Goal: Use online tool/utility: Utilize a website feature to perform a specific function

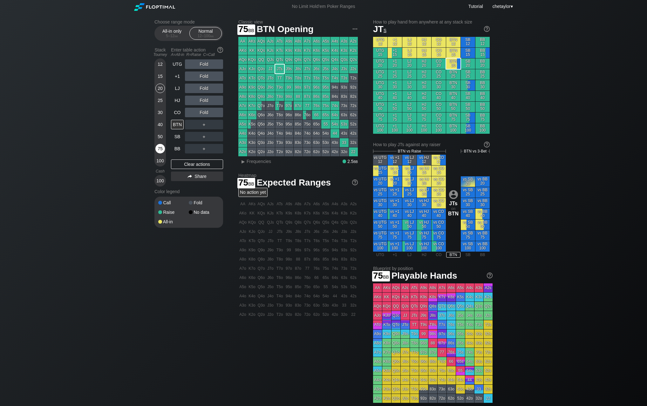
click at [158, 144] on div "75" at bounding box center [160, 149] width 10 height 10
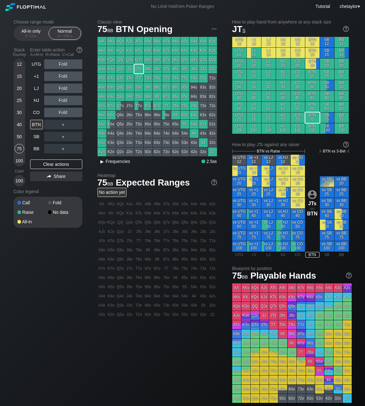
click at [110, 161] on span "Frequencies" at bounding box center [118, 161] width 24 height 5
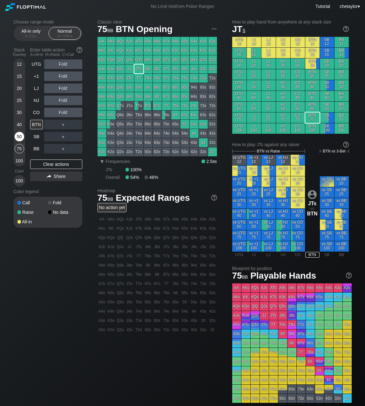
click at [15, 136] on div "50" at bounding box center [20, 137] width 10 height 10
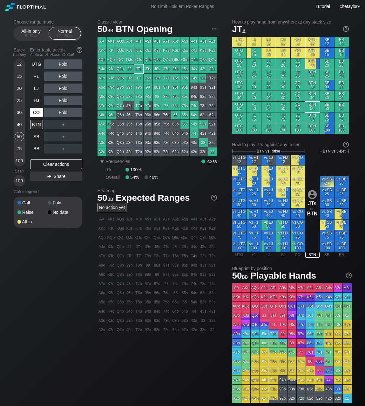
click at [37, 112] on div "CO" at bounding box center [36, 113] width 13 height 10
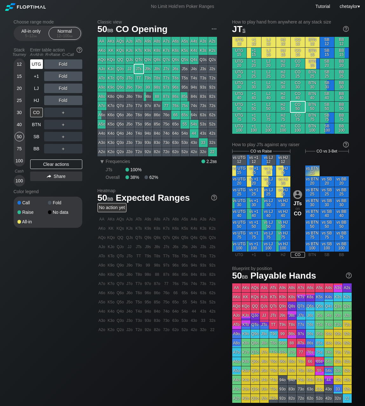
click at [33, 65] on div "UTG" at bounding box center [36, 64] width 13 height 10
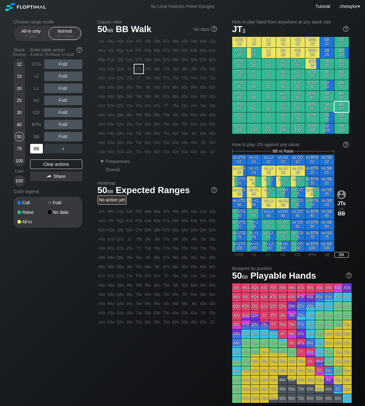
click at [38, 147] on div "BB" at bounding box center [36, 149] width 13 height 10
click at [46, 165] on div "Clear actions" at bounding box center [56, 165] width 52 height 10
click at [131, 114] on div "J6o" at bounding box center [129, 115] width 9 height 9
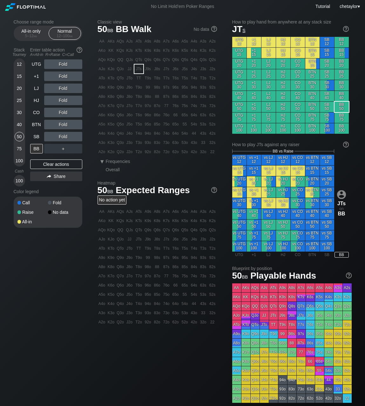
click at [131, 114] on div "J6o" at bounding box center [129, 115] width 9 height 9
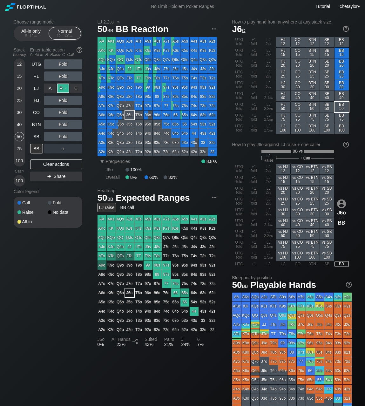
click at [62, 89] on div "R ✕" at bounding box center [63, 89] width 12 height 10
click at [38, 138] on div "SB" at bounding box center [36, 137] width 13 height 10
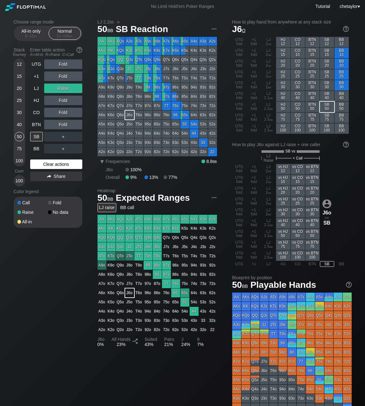
click at [41, 165] on div "Clear actions" at bounding box center [56, 165] width 52 height 10
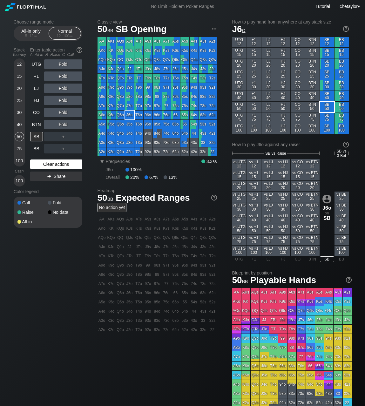
click at [41, 165] on div "Clear actions" at bounding box center [56, 165] width 52 height 10
click at [128, 79] on div "JTo" at bounding box center [129, 78] width 9 height 9
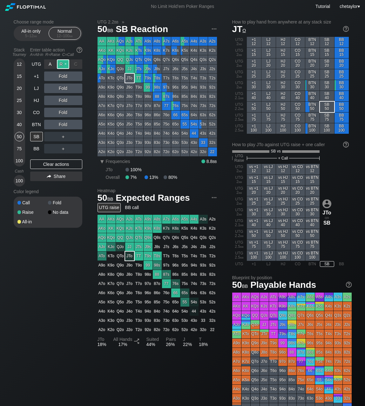
click at [65, 65] on div "R ✕" at bounding box center [63, 64] width 12 height 10
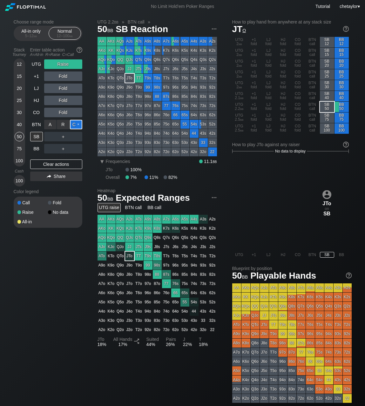
click at [77, 124] on div "C ✕" at bounding box center [76, 125] width 12 height 10
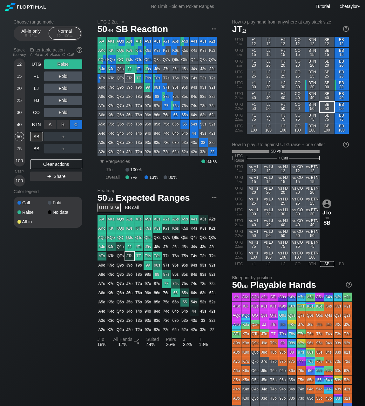
click at [77, 124] on div "C ✕" at bounding box center [76, 125] width 12 height 10
click at [38, 126] on div "BTN" at bounding box center [36, 125] width 13 height 10
click at [38, 135] on div "SB" at bounding box center [36, 137] width 13 height 10
click at [64, 125] on div "R ✕" at bounding box center [63, 125] width 12 height 10
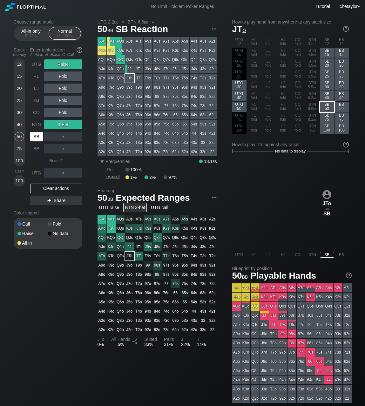
click at [36, 137] on div "SB" at bounding box center [36, 137] width 13 height 10
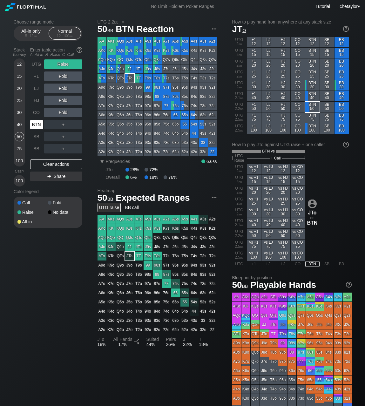
click at [40, 125] on div "BTN" at bounding box center [36, 125] width 13 height 10
click at [46, 162] on div "Clear actions" at bounding box center [56, 165] width 52 height 10
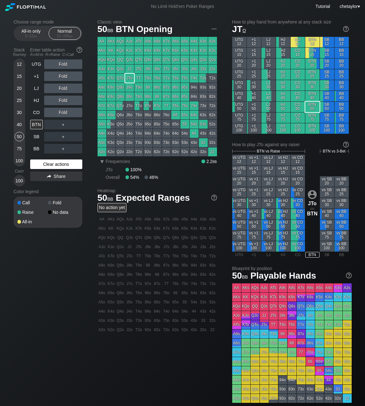
click at [46, 162] on div "Clear actions" at bounding box center [56, 165] width 52 height 10
click at [38, 114] on div "CO" at bounding box center [36, 113] width 13 height 10
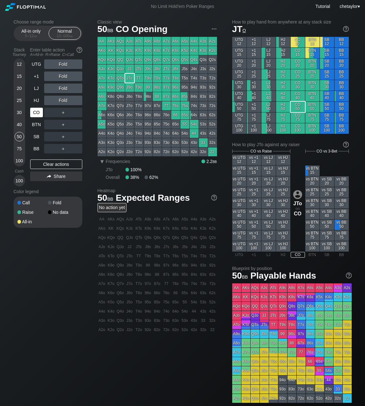
click at [38, 114] on div "CO" at bounding box center [36, 113] width 13 height 10
click at [35, 100] on div "HJ" at bounding box center [36, 101] width 13 height 10
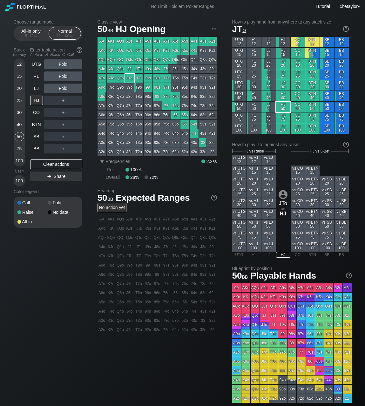
click at [126, 59] on div "QJs" at bounding box center [129, 59] width 9 height 9
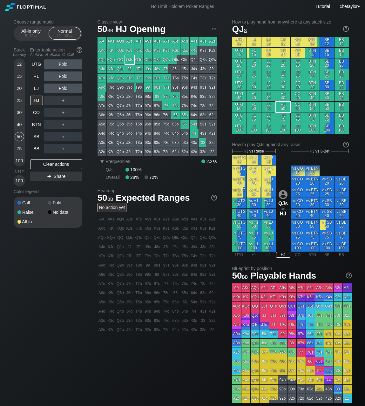
click at [126, 59] on div "QJs" at bounding box center [129, 59] width 9 height 9
click at [21, 150] on div "75" at bounding box center [20, 149] width 10 height 10
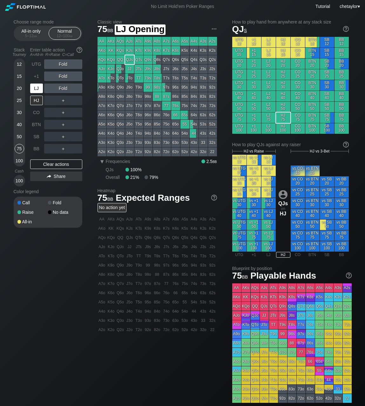
click at [35, 86] on div "LJ" at bounding box center [36, 89] width 13 height 10
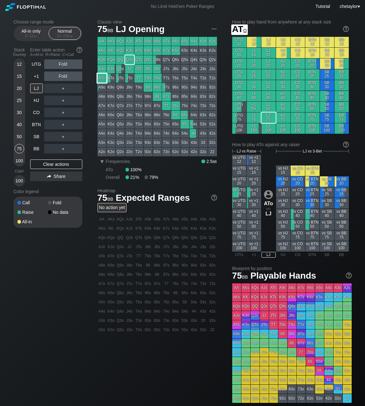
click at [102, 78] on div "ATo" at bounding box center [102, 78] width 9 height 9
click at [65, 64] on div "R ✕" at bounding box center [63, 64] width 12 height 10
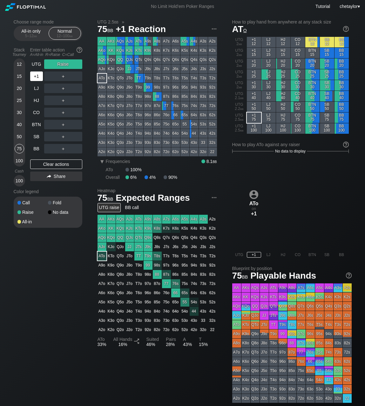
click at [37, 75] on div "+1" at bounding box center [36, 77] width 13 height 10
click at [50, 163] on div "Clear actions" at bounding box center [56, 165] width 52 height 10
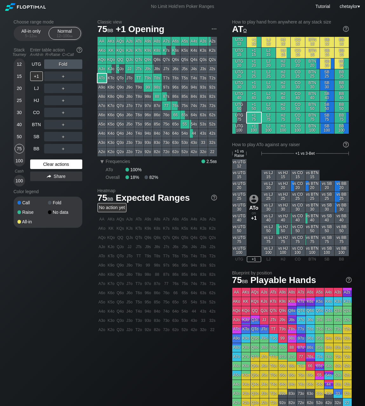
click at [50, 163] on div "Clear actions" at bounding box center [56, 165] width 52 height 10
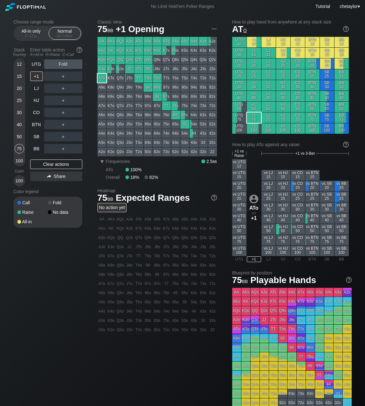
click at [122, 68] on div "QJo" at bounding box center [120, 69] width 9 height 9
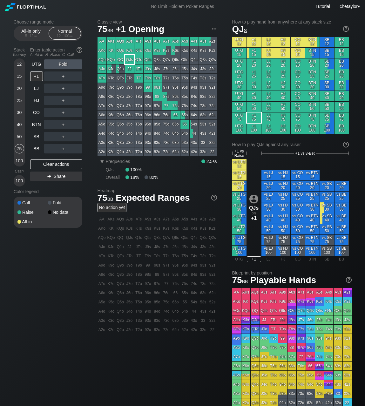
click at [130, 58] on div "QJs" at bounding box center [129, 59] width 9 height 9
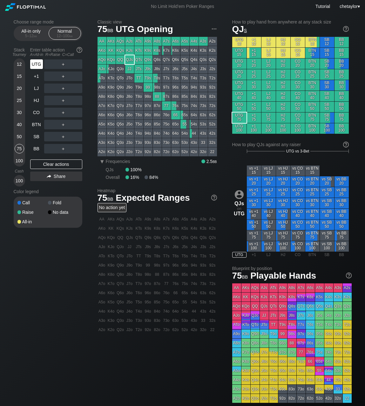
click at [35, 66] on div "UTG" at bounding box center [36, 64] width 13 height 10
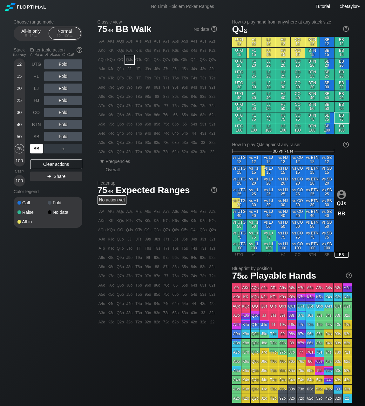
click at [38, 148] on div "BB" at bounding box center [36, 149] width 13 height 10
click at [46, 161] on div "Clear actions" at bounding box center [56, 165] width 52 height 10
click at [46, 163] on div "Clear actions" at bounding box center [56, 165] width 52 height 10
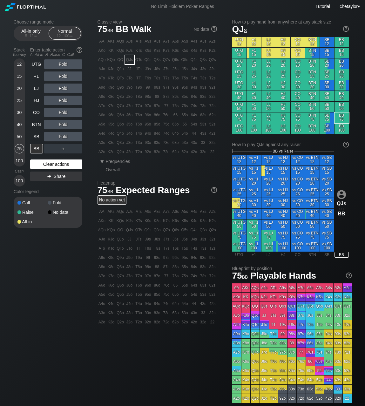
click at [46, 163] on div "Clear actions" at bounding box center [56, 165] width 52 height 10
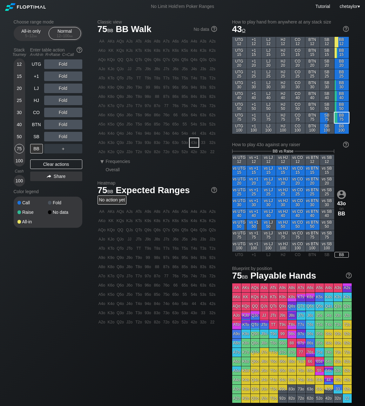
click at [194, 145] on div "43o" at bounding box center [194, 142] width 9 height 9
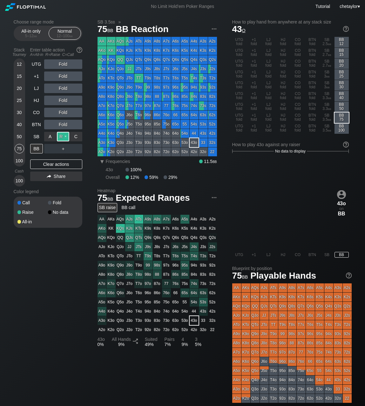
click at [65, 136] on div "R ✕" at bounding box center [63, 137] width 12 height 10
click at [38, 135] on div "SB" at bounding box center [36, 137] width 13 height 10
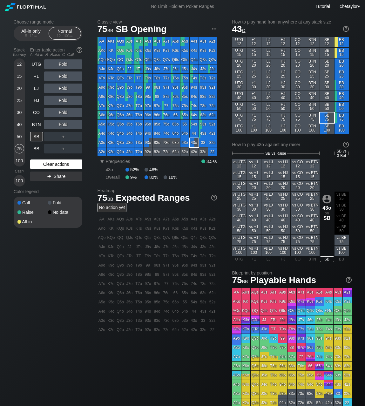
click at [43, 163] on div "Clear actions" at bounding box center [56, 165] width 52 height 10
click at [16, 136] on div "50" at bounding box center [20, 137] width 10 height 10
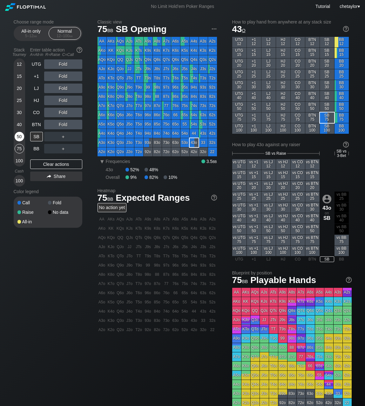
click at [16, 136] on div "50" at bounding box center [20, 137] width 10 height 10
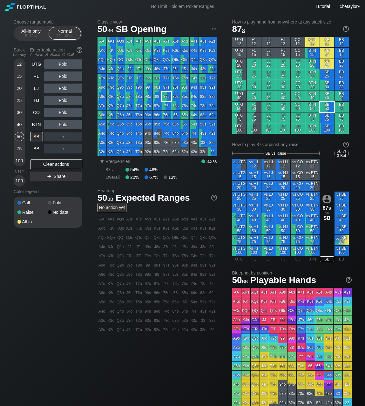
click at [167, 97] on div "87s" at bounding box center [166, 96] width 9 height 9
click at [65, 112] on div "R ✕" at bounding box center [63, 113] width 12 height 10
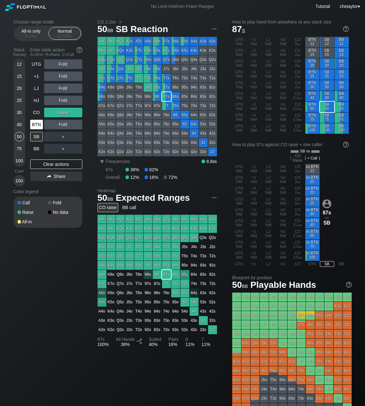
click at [35, 126] on div "BTN" at bounding box center [36, 125] width 13 height 10
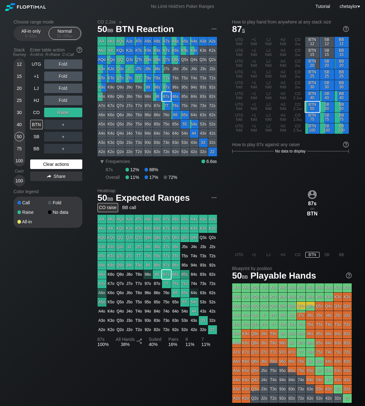
click at [52, 165] on div "Clear actions" at bounding box center [56, 165] width 52 height 10
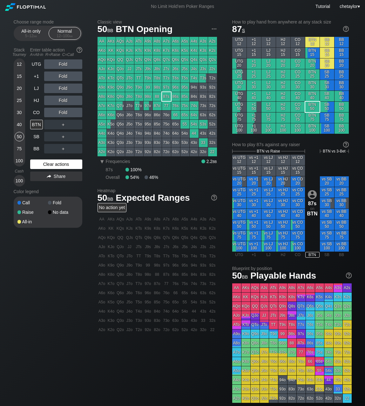
click at [52, 165] on div "Clear actions" at bounding box center [56, 165] width 52 height 10
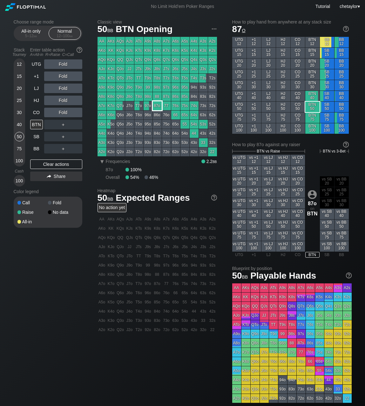
click at [158, 108] on div "87o" at bounding box center [157, 105] width 9 height 9
click at [63, 88] on div "R ✕" at bounding box center [63, 89] width 12 height 10
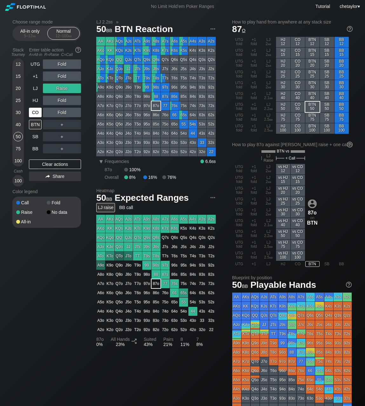
click at [35, 113] on div "CO" at bounding box center [35, 113] width 13 height 10
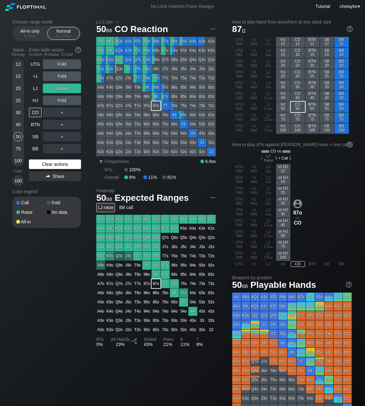
click at [41, 167] on div "Clear actions" at bounding box center [55, 165] width 52 height 10
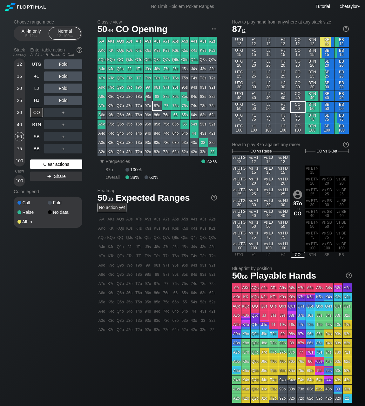
click at [41, 167] on div "Clear actions" at bounding box center [56, 165] width 52 height 10
click at [36, 100] on div "HJ" at bounding box center [36, 101] width 13 height 10
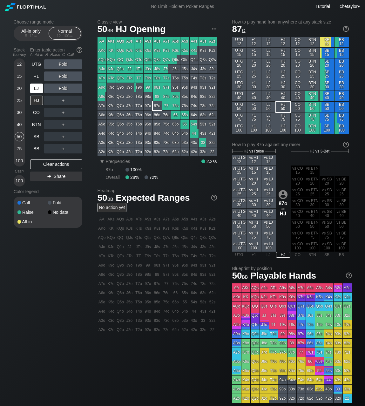
click at [38, 86] on div "LJ" at bounding box center [36, 89] width 13 height 10
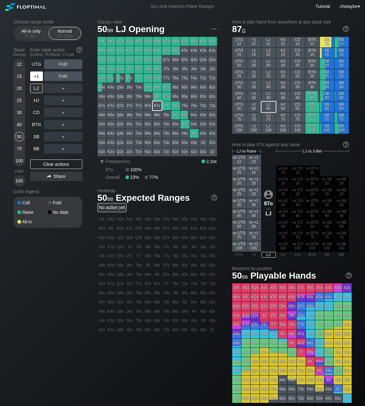
click at [36, 77] on div "+1" at bounding box center [36, 77] width 13 height 10
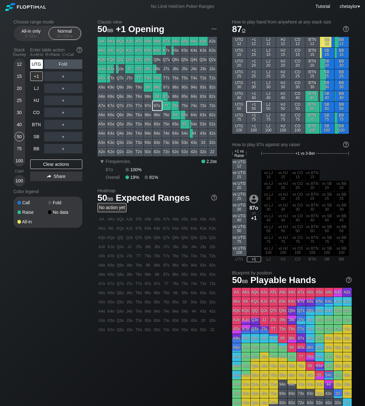
click at [37, 65] on div "UTG" at bounding box center [36, 64] width 13 height 10
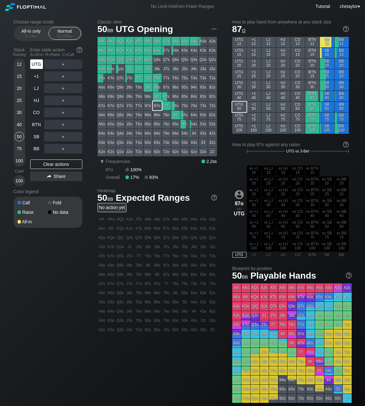
click at [37, 65] on div "UTG" at bounding box center [36, 64] width 13 height 10
click at [38, 150] on div "BB" at bounding box center [36, 149] width 13 height 10
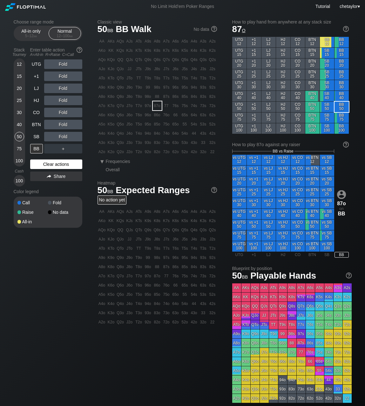
click at [40, 163] on div "Clear actions" at bounding box center [56, 165] width 52 height 10
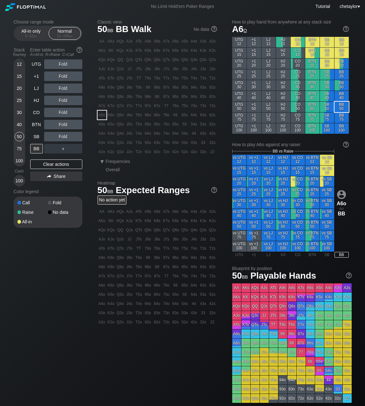
click at [103, 116] on div "A6o" at bounding box center [102, 115] width 9 height 9
click at [65, 126] on div "R ✕" at bounding box center [63, 125] width 12 height 10
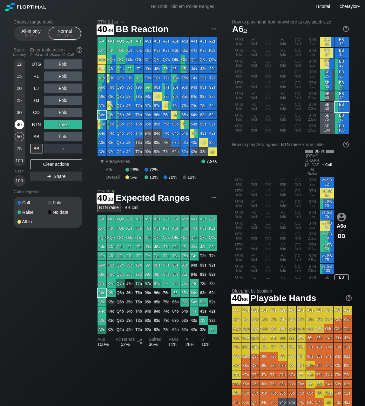
click at [20, 124] on div "40" at bounding box center [20, 125] width 10 height 10
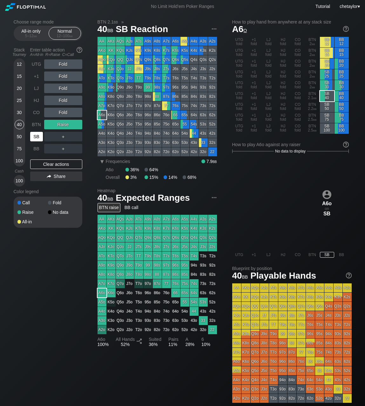
click at [39, 135] on div "SB" at bounding box center [36, 137] width 13 height 10
click at [54, 164] on div "Clear actions" at bounding box center [56, 165] width 52 height 10
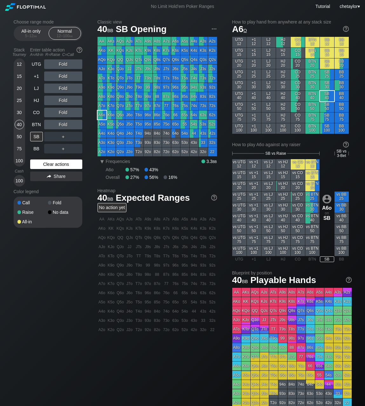
click at [54, 164] on div "Clear actions" at bounding box center [56, 165] width 52 height 10
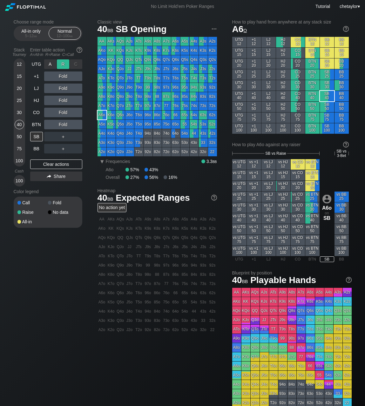
click at [64, 65] on div "R ✕" at bounding box center [63, 64] width 12 height 10
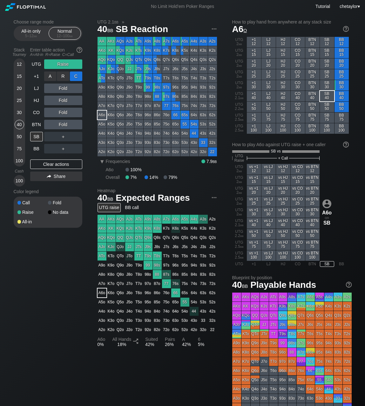
click at [76, 76] on div "C ✕" at bounding box center [76, 77] width 12 height 10
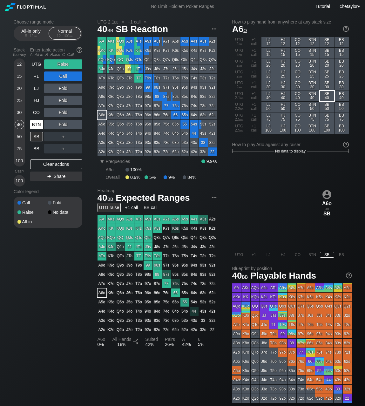
click at [38, 127] on div "BTN" at bounding box center [36, 125] width 13 height 10
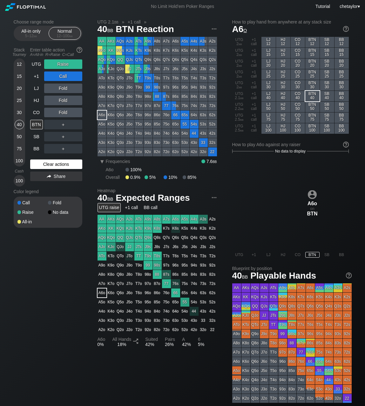
click at [43, 165] on div "Clear actions" at bounding box center [56, 165] width 52 height 10
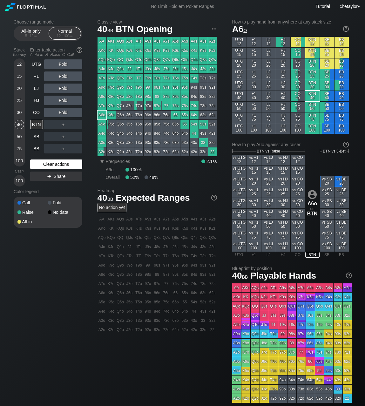
click at [43, 165] on div "Clear actions" at bounding box center [56, 165] width 52 height 10
click at [184, 69] on div "J5s" at bounding box center [185, 69] width 9 height 9
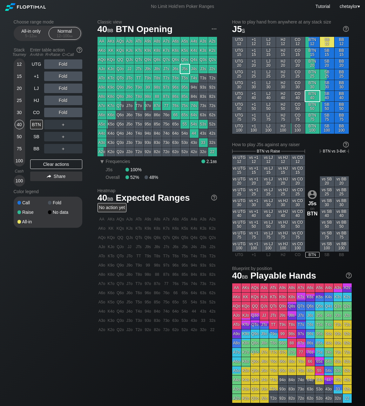
click at [184, 69] on div "J5s" at bounding box center [185, 69] width 9 height 9
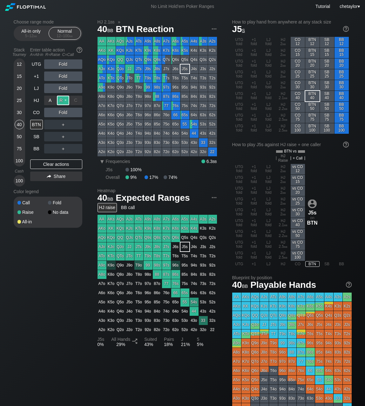
click at [66, 99] on div "R ✕" at bounding box center [63, 101] width 12 height 10
click at [37, 112] on div "CO" at bounding box center [36, 113] width 13 height 10
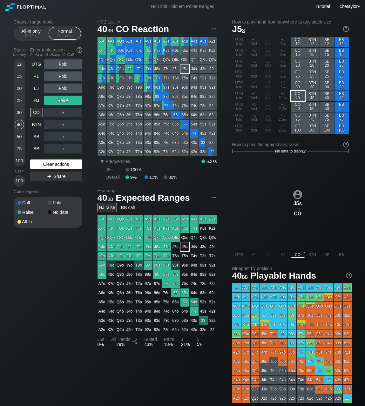
click at [43, 165] on div "Clear actions" at bounding box center [56, 165] width 52 height 10
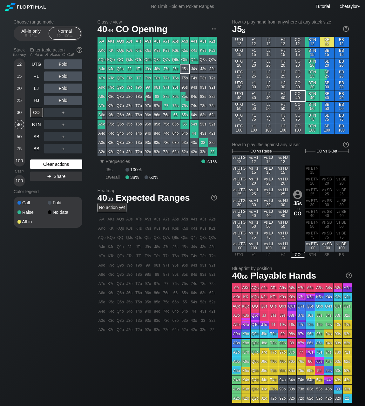
click at [43, 165] on div "Clear actions" at bounding box center [56, 165] width 52 height 10
click at [36, 99] on div "HJ" at bounding box center [36, 101] width 13 height 10
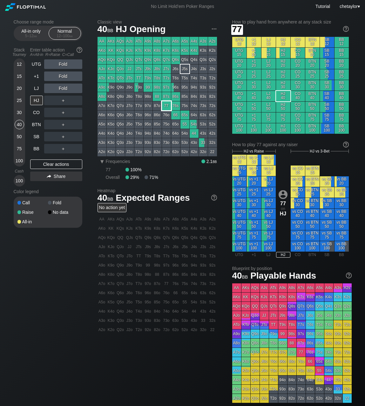
click at [168, 106] on div "77" at bounding box center [166, 105] width 9 height 9
click at [18, 148] on div "75" at bounding box center [20, 149] width 10 height 10
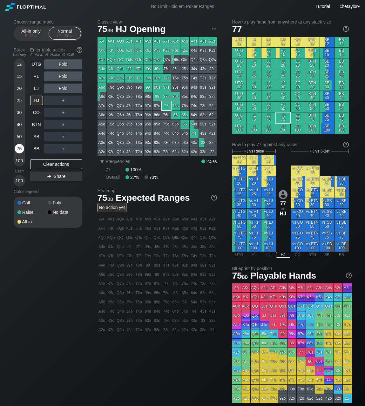
click at [18, 148] on div "75" at bounding box center [20, 149] width 10 height 10
click at [35, 100] on div "HJ" at bounding box center [36, 101] width 13 height 10
click at [37, 85] on div "LJ" at bounding box center [36, 89] width 13 height 10
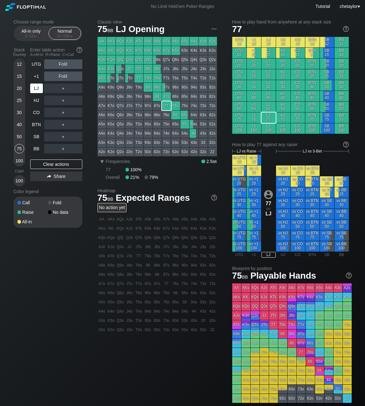
click at [37, 85] on div "LJ" at bounding box center [36, 89] width 13 height 10
click at [37, 103] on div "HJ" at bounding box center [36, 101] width 13 height 10
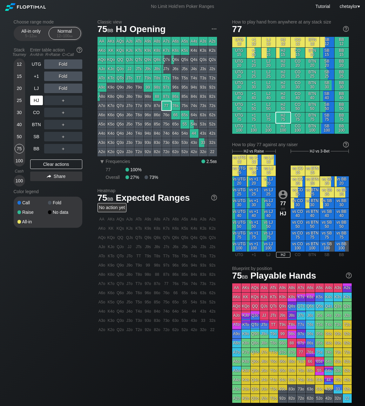
click at [37, 103] on div "HJ" at bounding box center [36, 101] width 13 height 10
click at [65, 100] on div "R ✕" at bounding box center [63, 101] width 12 height 10
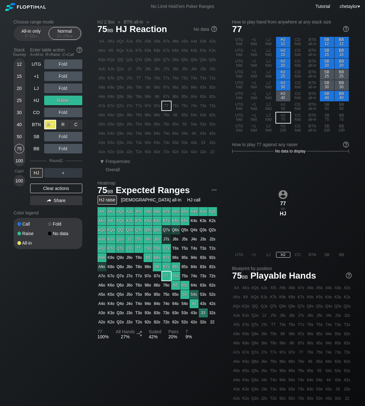
click at [53, 126] on div "A ✕" at bounding box center [50, 125] width 12 height 10
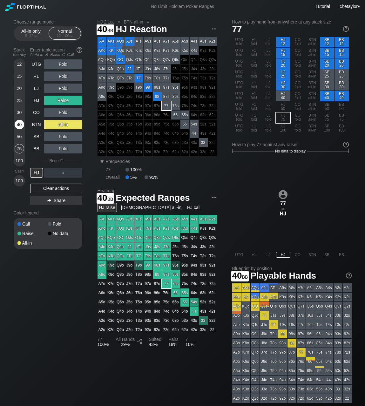
click at [21, 120] on div "40" at bounding box center [20, 125] width 10 height 10
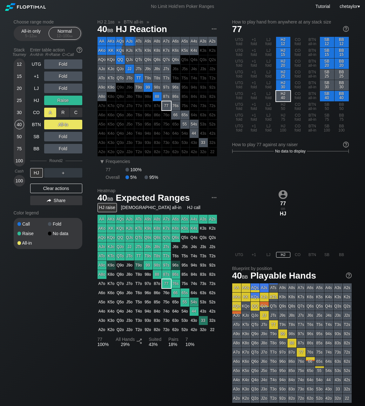
click at [53, 112] on div "A ✕" at bounding box center [50, 113] width 12 height 10
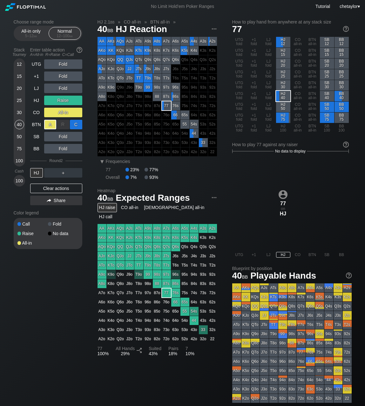
click at [77, 125] on div "C ✕" at bounding box center [76, 125] width 12 height 10
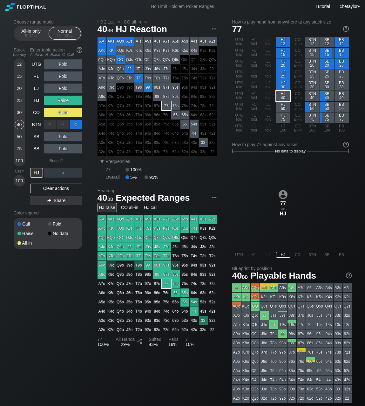
click at [77, 125] on div "C ✕" at bounding box center [76, 125] width 12 height 10
click at [43, 188] on div "Clear actions" at bounding box center [56, 189] width 52 height 10
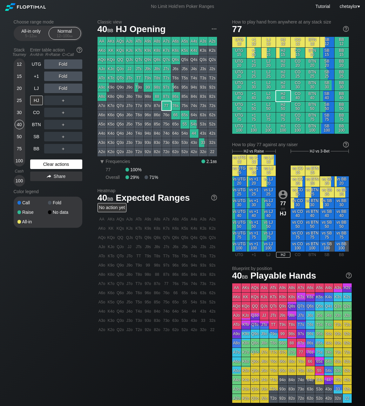
click at [43, 188] on div "Color legend" at bounding box center [48, 192] width 69 height 10
click at [48, 165] on div "Clear actions" at bounding box center [56, 165] width 52 height 10
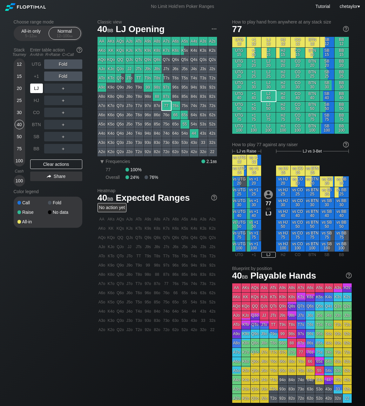
click at [39, 89] on div "LJ" at bounding box center [36, 89] width 13 height 10
click at [56, 162] on div "Clear actions" at bounding box center [56, 165] width 52 height 10
click at [63, 88] on div "R ✕" at bounding box center [63, 89] width 12 height 10
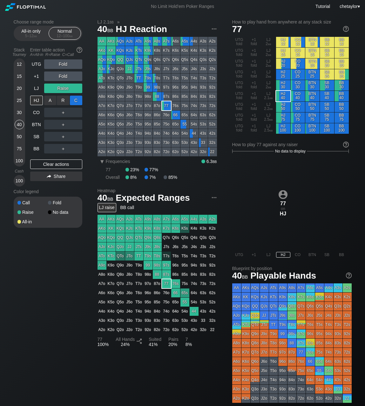
click at [77, 100] on div "C ✕" at bounding box center [76, 101] width 12 height 10
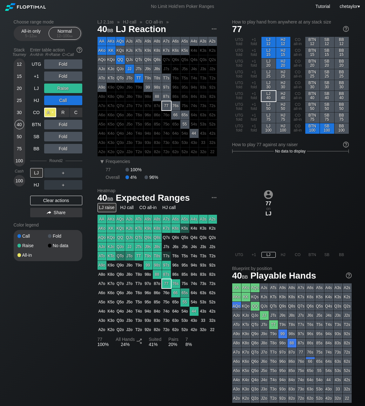
click at [50, 111] on div "A ✕" at bounding box center [50, 113] width 12 height 10
click at [49, 201] on div "Clear actions" at bounding box center [56, 201] width 52 height 10
click at [49, 234] on div "Fold" at bounding box center [63, 236] width 31 height 4
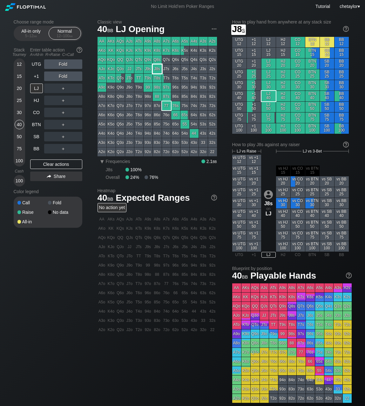
click at [156, 69] on div "J8s" at bounding box center [157, 69] width 9 height 9
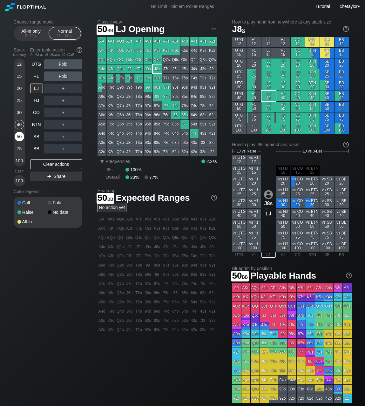
click at [20, 138] on div "50" at bounding box center [20, 137] width 10 height 10
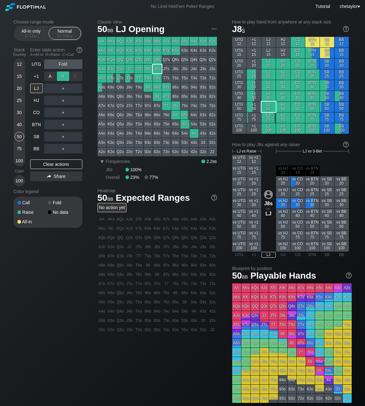
click at [65, 76] on div "R ✕" at bounding box center [63, 77] width 12 height 10
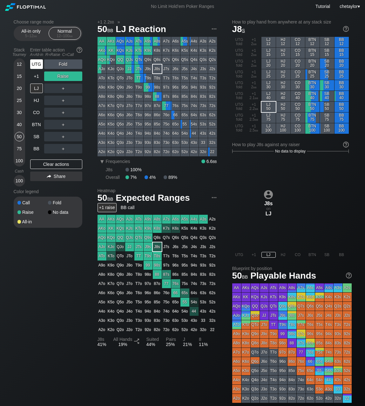
click at [36, 66] on div "UTG" at bounding box center [36, 64] width 13 height 10
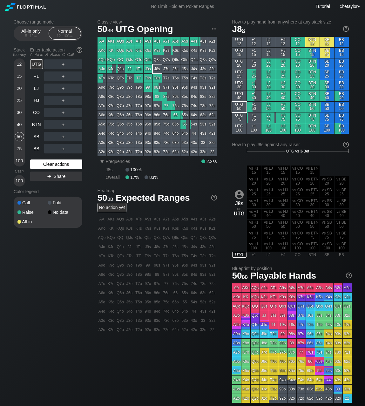
click at [47, 164] on div "Clear actions" at bounding box center [56, 165] width 52 height 10
click at [35, 148] on div "BB" at bounding box center [36, 149] width 13 height 10
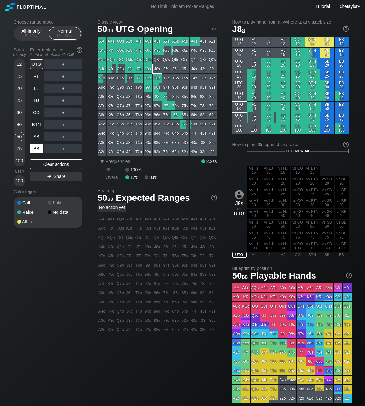
click at [35, 148] on div "BB" at bounding box center [36, 149] width 13 height 10
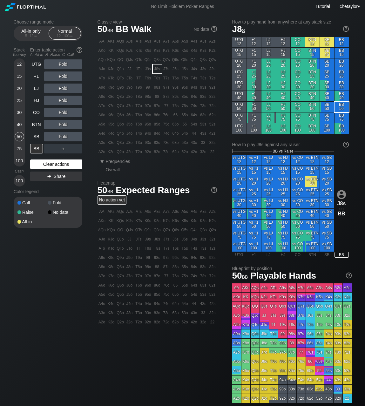
click at [47, 166] on div "Clear actions" at bounding box center [56, 165] width 52 height 10
click at [214, 99] on div "82s" at bounding box center [212, 96] width 9 height 9
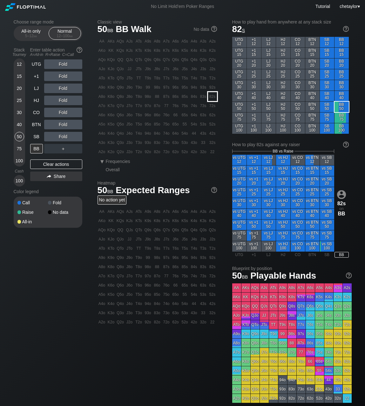
click at [214, 99] on div "82s" at bounding box center [212, 96] width 9 height 9
click at [63, 113] on div "R ✕" at bounding box center [63, 113] width 12 height 10
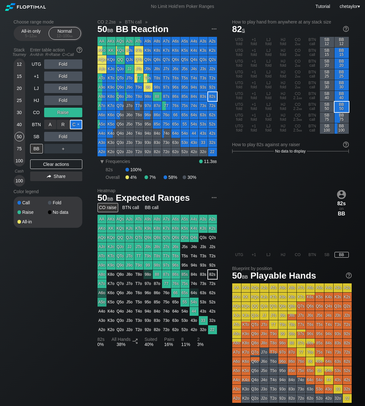
click at [76, 121] on div "C ✕" at bounding box center [76, 125] width 12 height 10
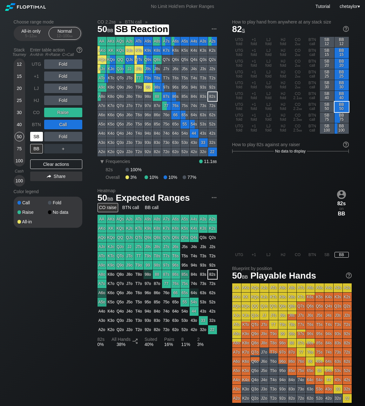
click at [38, 137] on div "SB" at bounding box center [36, 137] width 13 height 10
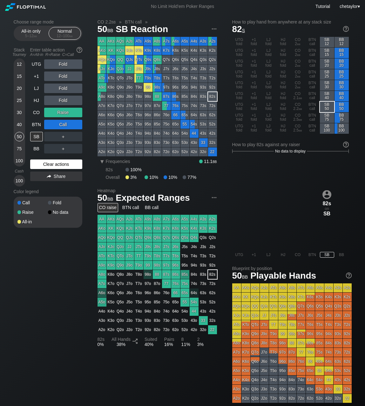
click at [45, 164] on div "Clear actions" at bounding box center [56, 165] width 52 height 10
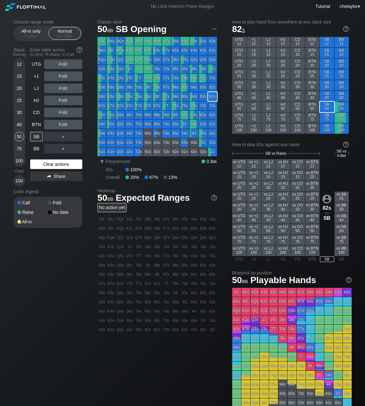
click at [45, 164] on div "Clear actions" at bounding box center [56, 165] width 52 height 10
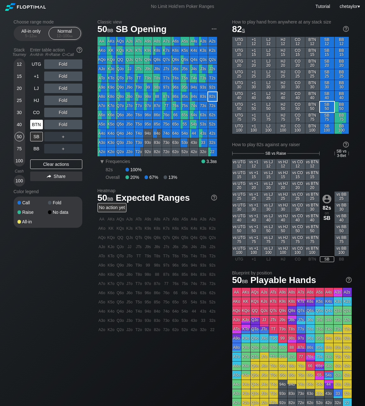
click at [36, 122] on div "BTN" at bounding box center [36, 125] width 13 height 10
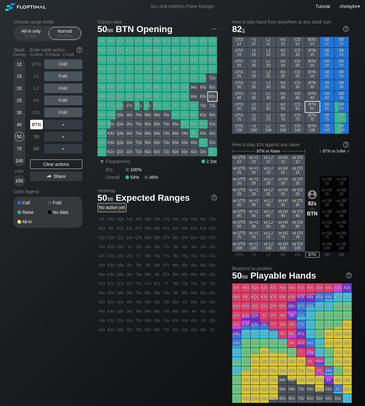
click at [36, 122] on div "BTN" at bounding box center [36, 125] width 13 height 10
click at [44, 163] on div "Clear actions" at bounding box center [56, 165] width 52 height 10
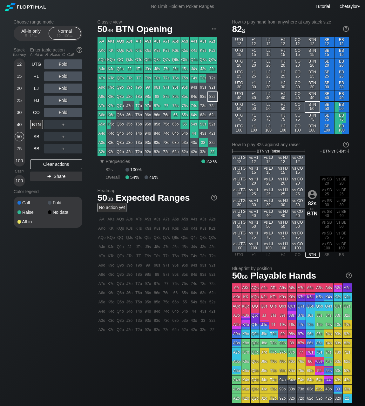
click at [111, 106] on div "K7o" at bounding box center [111, 105] width 9 height 9
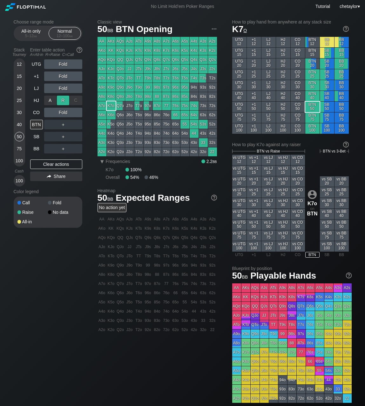
click at [63, 101] on div "R ✕" at bounding box center [63, 101] width 12 height 10
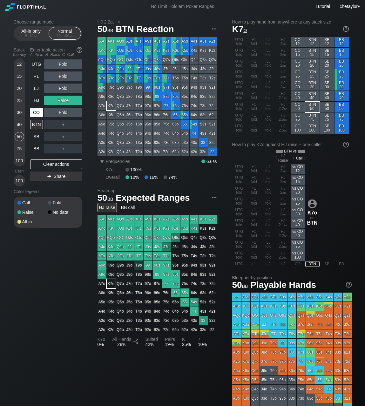
click at [37, 112] on div "CO" at bounding box center [36, 113] width 13 height 10
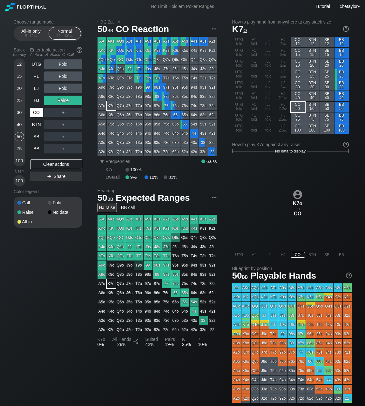
click at [37, 112] on div "CO" at bounding box center [36, 113] width 13 height 10
click at [43, 166] on div "Clear actions" at bounding box center [56, 165] width 52 height 10
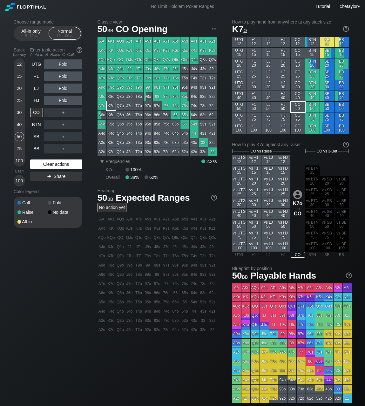
click at [46, 163] on div "Clear actions" at bounding box center [56, 165] width 52 height 10
click at [112, 60] on div "KQo" at bounding box center [111, 59] width 9 height 9
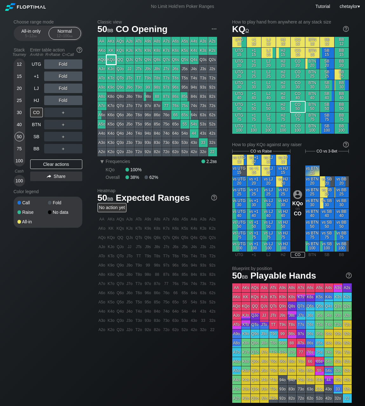
click at [112, 60] on div "KQo" at bounding box center [111, 59] width 9 height 9
click at [65, 100] on div "R ✕" at bounding box center [63, 101] width 12 height 10
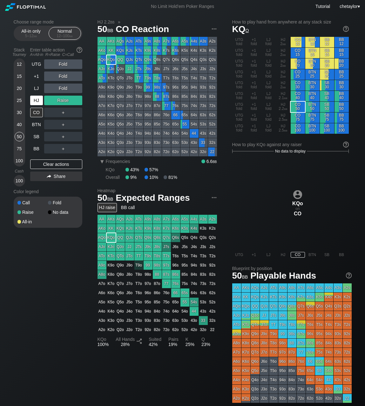
click at [39, 96] on div "HJ" at bounding box center [36, 101] width 13 height 10
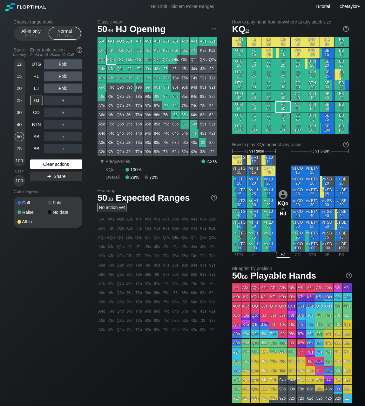
click at [60, 164] on div "Clear actions" at bounding box center [56, 165] width 52 height 10
click at [33, 88] on div "LJ" at bounding box center [36, 89] width 13 height 10
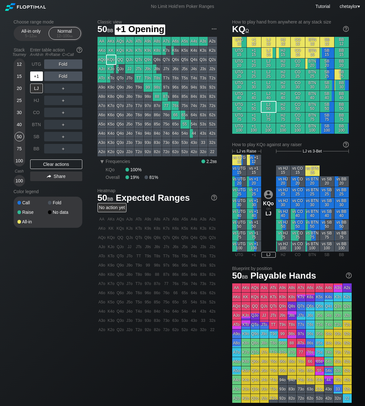
click at [40, 77] on div "+1" at bounding box center [36, 77] width 13 height 10
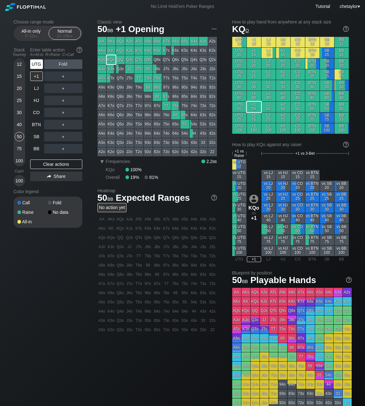
click at [37, 64] on div "UTG" at bounding box center [36, 64] width 13 height 10
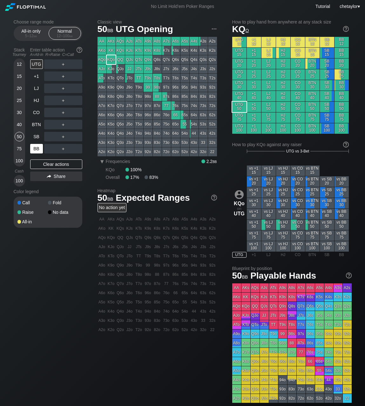
click at [35, 147] on div "BB" at bounding box center [36, 149] width 13 height 10
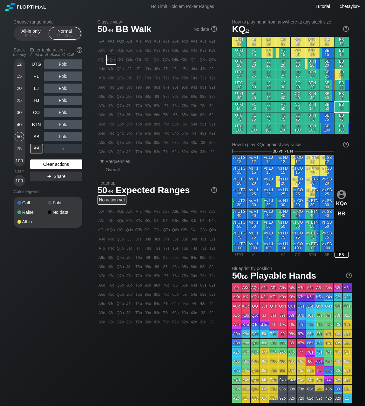
click at [41, 167] on div "Clear actions" at bounding box center [56, 165] width 52 height 10
click at [46, 163] on div "Clear actions" at bounding box center [56, 165] width 52 height 10
click at [204, 134] on div "43s" at bounding box center [203, 133] width 9 height 9
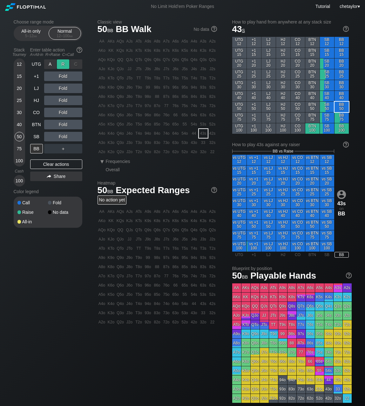
click at [65, 62] on div "R ✕" at bounding box center [63, 64] width 12 height 10
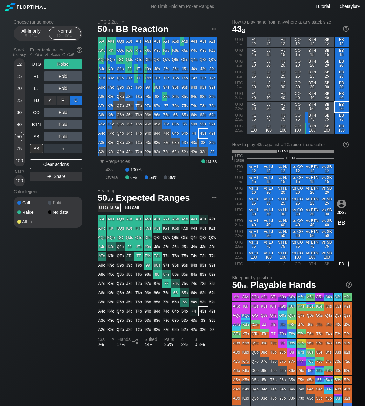
click at [75, 102] on div "C ✕" at bounding box center [76, 101] width 12 height 10
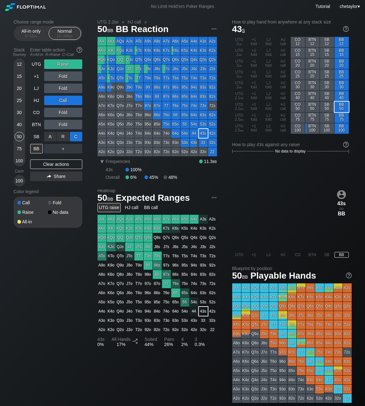
click at [77, 138] on div "C ✕" at bounding box center [76, 137] width 12 height 10
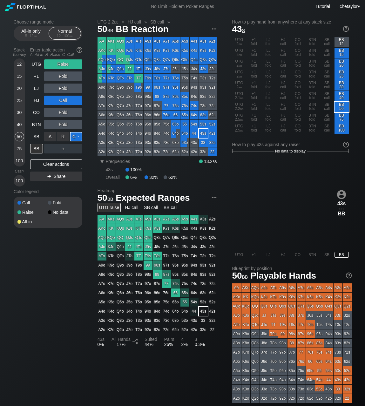
click at [77, 138] on div "C ✕" at bounding box center [76, 137] width 12 height 10
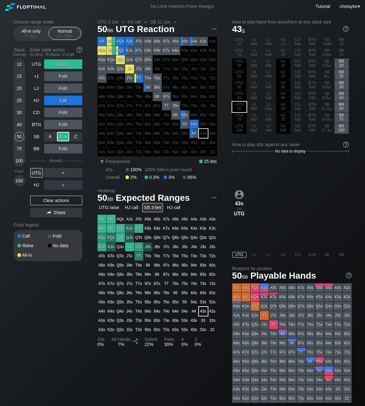
click at [65, 138] on div "R ✕" at bounding box center [63, 137] width 12 height 10
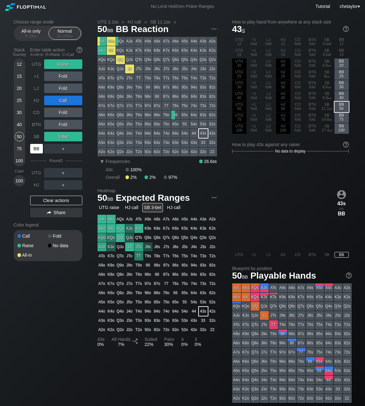
click at [34, 146] on div "BB" at bounding box center [36, 149] width 13 height 10
click at [34, 138] on div "SB" at bounding box center [36, 137] width 13 height 10
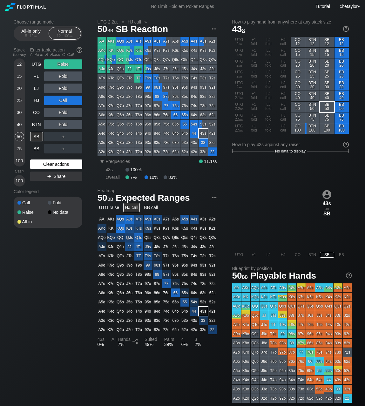
click at [46, 163] on div "Clear actions" at bounding box center [56, 165] width 52 height 10
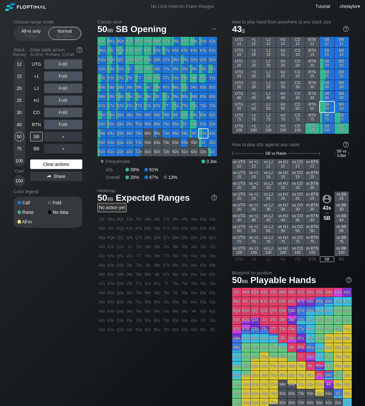
click at [55, 164] on div "Clear actions" at bounding box center [56, 165] width 52 height 10
click at [21, 125] on div "40" at bounding box center [20, 125] width 10 height 10
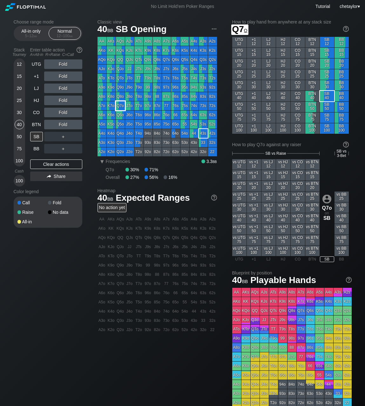
click at [124, 107] on div "Q7o" at bounding box center [120, 105] width 9 height 9
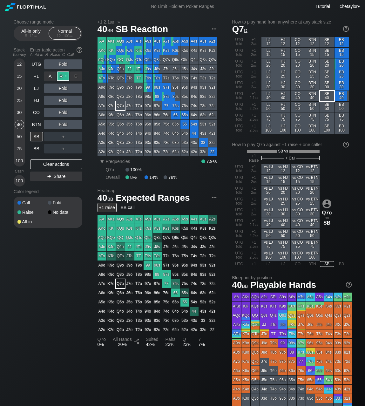
click at [65, 75] on div "R ✕" at bounding box center [63, 77] width 12 height 10
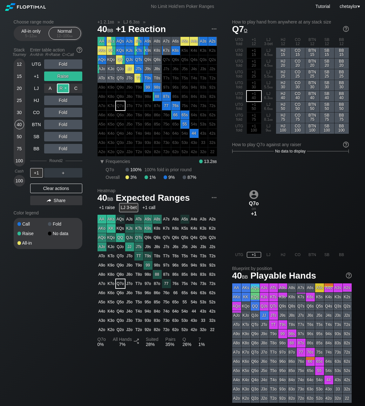
click at [63, 87] on div "R ✕" at bounding box center [63, 89] width 12 height 10
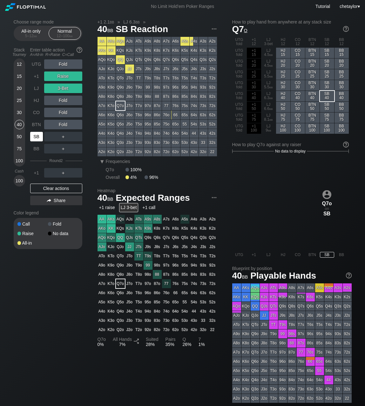
click at [36, 139] on div "SB" at bounding box center [36, 137] width 13 height 10
click at [38, 124] on div "BTN" at bounding box center [36, 125] width 13 height 10
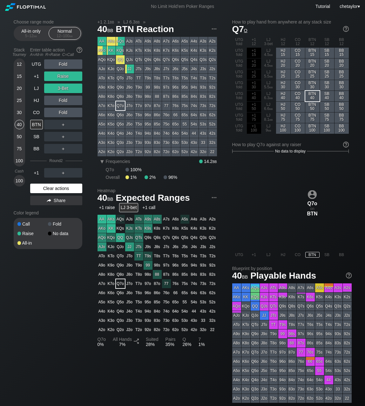
click at [45, 188] on div "Clear actions" at bounding box center [56, 189] width 52 height 10
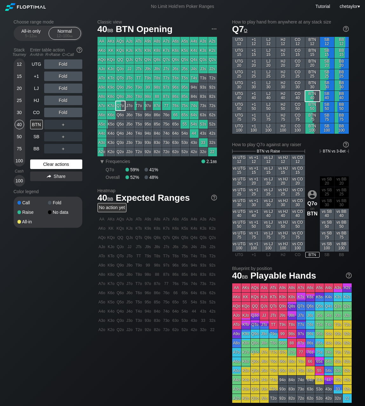
click at [45, 188] on div "Color legend" at bounding box center [48, 192] width 69 height 10
click at [51, 165] on div "Clear actions" at bounding box center [56, 165] width 52 height 10
click at [53, 161] on div "Clear actions" at bounding box center [56, 165] width 52 height 10
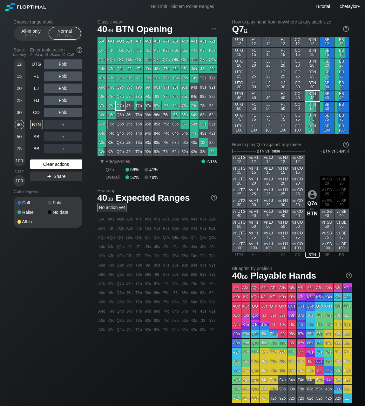
click at [53, 166] on div "Clear actions" at bounding box center [56, 165] width 52 height 10
click at [177, 78] on div "T6s" at bounding box center [175, 78] width 9 height 9
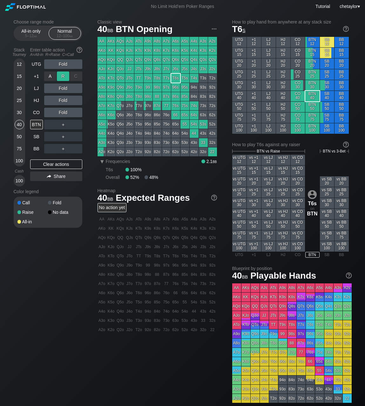
click at [65, 77] on div "R ✕" at bounding box center [63, 77] width 12 height 10
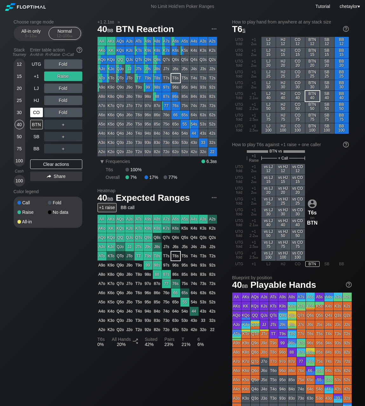
click at [36, 113] on div "CO" at bounding box center [36, 113] width 13 height 10
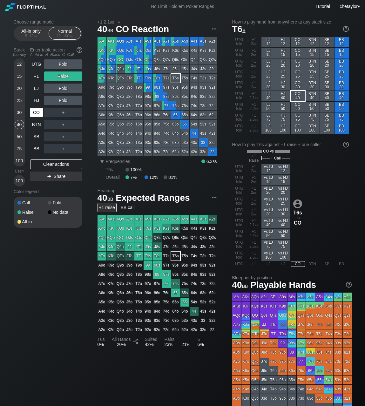
click at [36, 113] on div "CO" at bounding box center [36, 113] width 13 height 10
click at [42, 163] on div "Clear actions" at bounding box center [56, 165] width 52 height 10
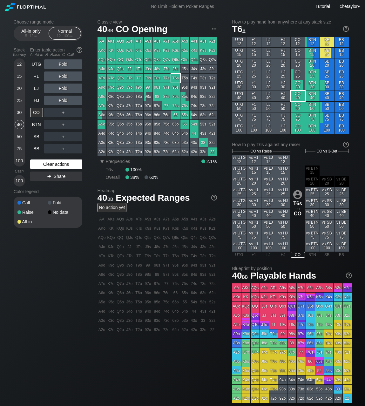
click at [42, 163] on div "Clear actions" at bounding box center [56, 165] width 52 height 10
click at [50, 163] on div "Clear actions" at bounding box center [56, 165] width 52 height 10
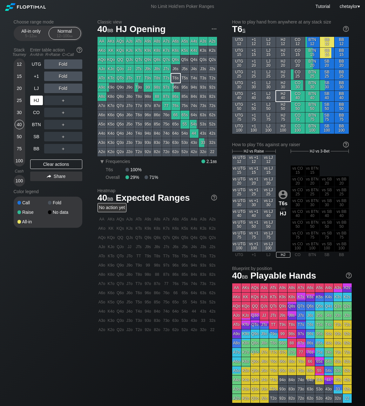
click at [37, 101] on div "HJ" at bounding box center [36, 101] width 13 height 10
click at [44, 161] on div "Clear actions" at bounding box center [56, 165] width 52 height 10
click at [36, 87] on div "LJ" at bounding box center [36, 89] width 13 height 10
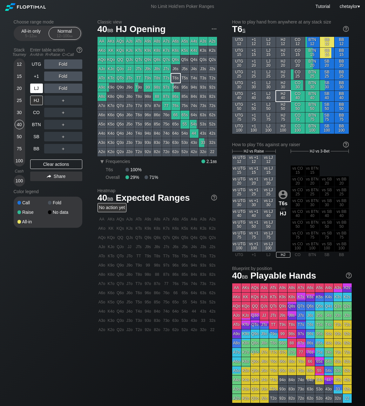
click at [36, 87] on div "LJ" at bounding box center [36, 89] width 13 height 10
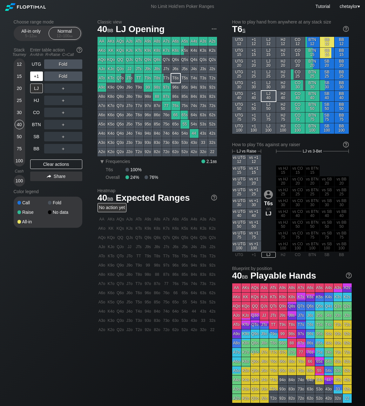
click at [35, 74] on div "+1" at bounding box center [36, 77] width 13 height 10
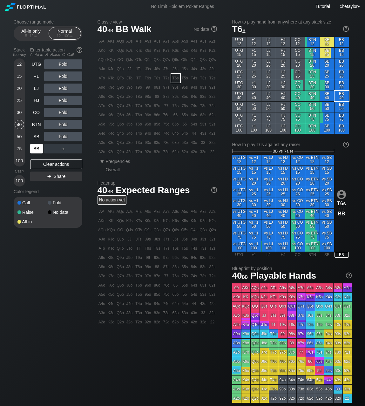
click at [36, 150] on div "BB" at bounding box center [36, 149] width 13 height 10
click at [42, 164] on div "Clear actions" at bounding box center [56, 165] width 52 height 10
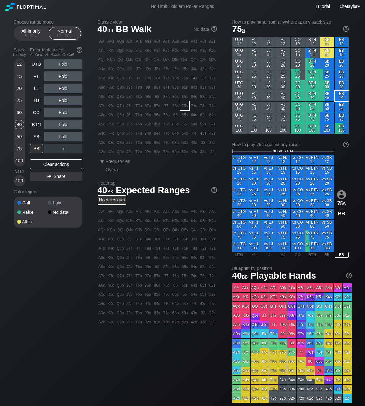
click at [185, 108] on div "75s" at bounding box center [185, 105] width 9 height 9
click at [65, 100] on div "R ✕" at bounding box center [63, 101] width 12 height 10
